Goal: Transaction & Acquisition: Purchase product/service

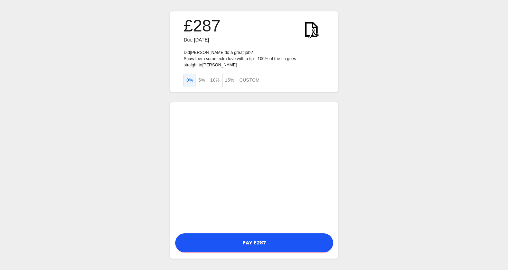
click at [260, 80] on button "Custom" at bounding box center [250, 80] width 26 height 13
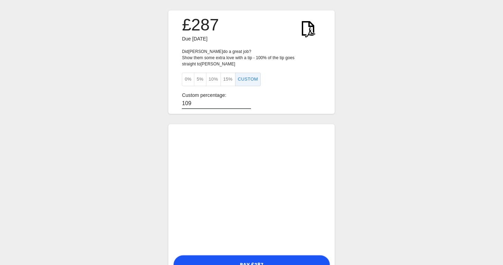
click at [241, 100] on input "109" at bounding box center [216, 104] width 69 height 10
click at [241, 100] on input "110" at bounding box center [216, 104] width 69 height 10
click at [242, 105] on input "94" at bounding box center [216, 104] width 69 height 10
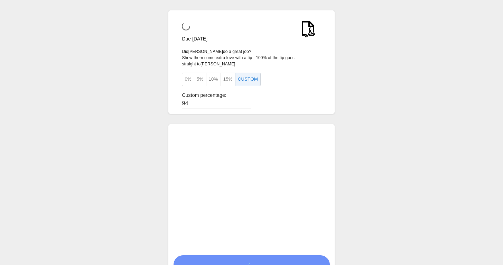
click at [262, 101] on div "Custom percentage: 94" at bounding box center [251, 100] width 139 height 17
click at [241, 104] on input "94" at bounding box center [216, 104] width 69 height 10
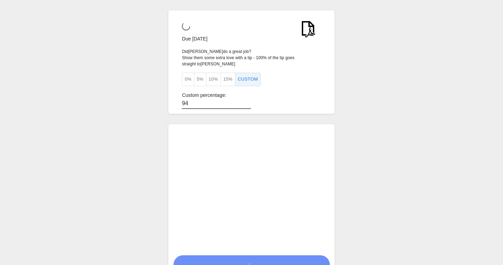
click at [241, 104] on input "94" at bounding box center [216, 104] width 69 height 10
click at [230, 81] on button "15%" at bounding box center [228, 79] width 15 height 13
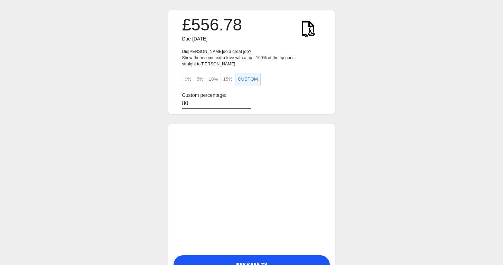
click at [241, 103] on input "80" at bounding box center [216, 104] width 69 height 10
click at [241, 100] on input "107" at bounding box center [216, 104] width 69 height 10
click at [241, 104] on input "-20" at bounding box center [216, 104] width 69 height 10
click at [241, 102] on input "-7" at bounding box center [216, 104] width 69 height 10
click at [241, 102] on input "-6" at bounding box center [216, 104] width 69 height 10
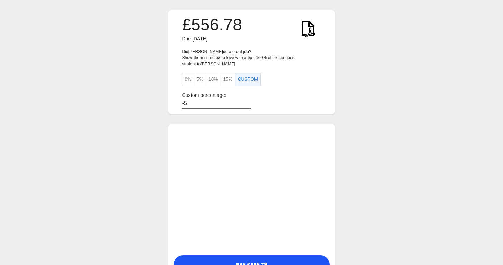
click at [241, 102] on input "-5" at bounding box center [216, 104] width 69 height 10
click at [241, 102] on input "-4" at bounding box center [216, 104] width 69 height 10
click at [241, 102] on input "-3" at bounding box center [216, 104] width 69 height 10
click at [241, 102] on input "-2" at bounding box center [216, 104] width 69 height 10
click at [241, 102] on input "-1" at bounding box center [216, 104] width 69 height 10
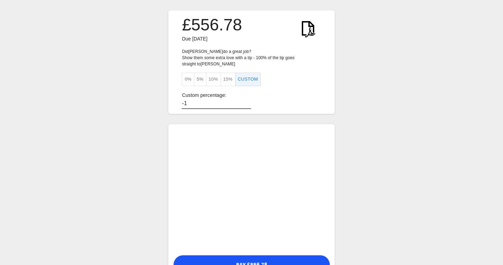
click at [241, 102] on input "-1" at bounding box center [216, 104] width 69 height 10
click at [240, 100] on input "-1" at bounding box center [216, 104] width 69 height 10
click at [240, 99] on input "-1" at bounding box center [216, 104] width 69 height 10
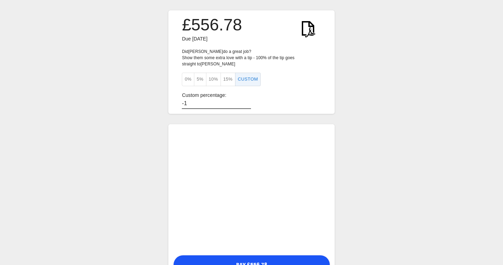
click at [240, 99] on input "-1" at bounding box center [216, 104] width 69 height 10
click at [241, 101] on input "-1" at bounding box center [216, 104] width 69 height 10
click at [241, 103] on input "-2" at bounding box center [216, 104] width 69 height 10
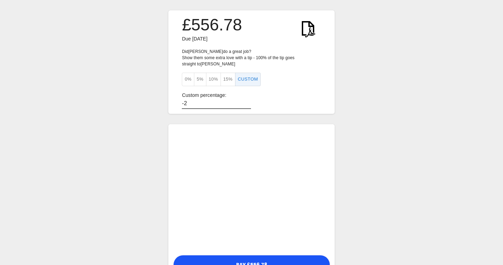
click at [239, 99] on input "-2" at bounding box center [216, 104] width 69 height 10
type input "-1"
drag, startPoint x: 239, startPoint y: 99, endPoint x: 237, endPoint y: 93, distance: 6.2
click at [237, 94] on div "Custom percentage: -1" at bounding box center [251, 100] width 139 height 17
click at [232, 78] on button "15%" at bounding box center [228, 79] width 15 height 13
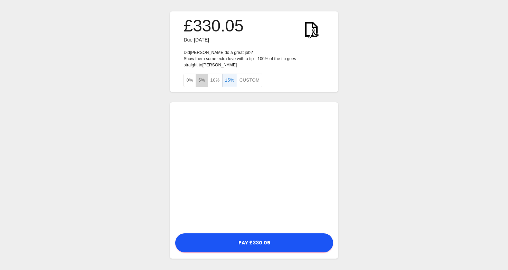
click at [199, 80] on button "5%" at bounding box center [202, 80] width 12 height 13
click at [190, 85] on button "0%" at bounding box center [190, 80] width 12 height 13
click at [347, 218] on div "£287 Due [DATE] Did [PERSON_NAME] do a great job? Show them some extra love wit…" at bounding box center [254, 135] width 508 height 270
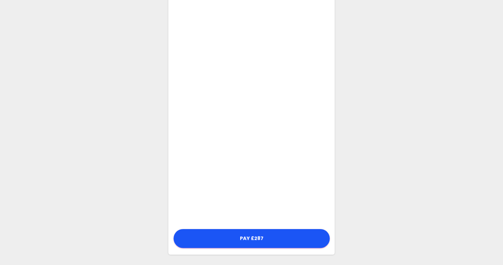
scroll to position [109, 0]
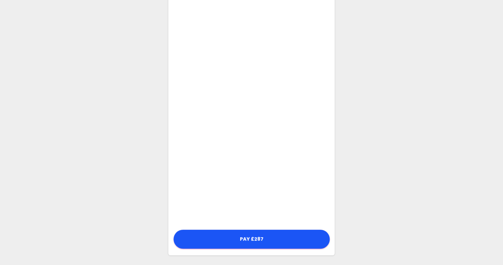
click at [398, 189] on div "£287 Due [DATE] Did [PERSON_NAME] do a great job? Show them some extra love wit…" at bounding box center [251, 78] width 503 height 375
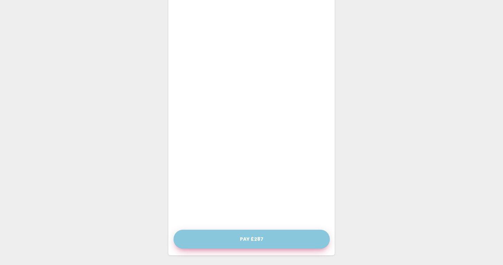
click at [285, 241] on button "Pay £287" at bounding box center [252, 239] width 156 height 19
click at [252, 238] on button "Pay £287" at bounding box center [252, 239] width 156 height 19
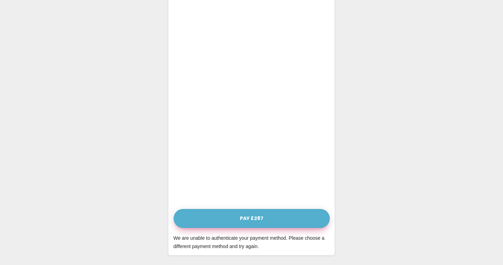
scroll to position [125, 0]
